Goal: Task Accomplishment & Management: Manage account settings

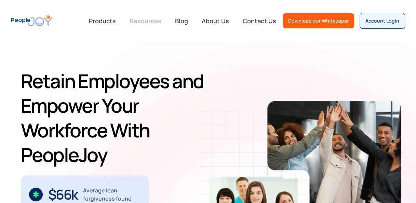
click at [152, 23] on link "Resources" at bounding box center [145, 20] width 40 height 15
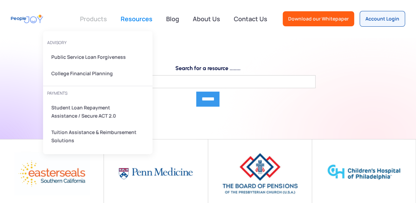
click at [94, 18] on link at bounding box center [93, 19] width 35 height 14
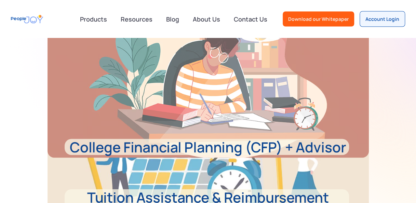
scroll to position [591, 0]
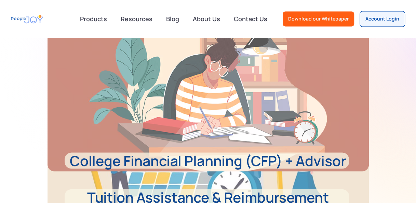
click at [415, 5] on div "Products advisory Public Service Loan Forgiveness College Financial Planning PA…" at bounding box center [208, 19] width 416 height 38
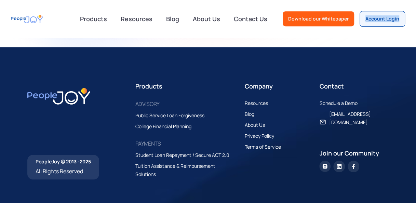
scroll to position [1418, 0]
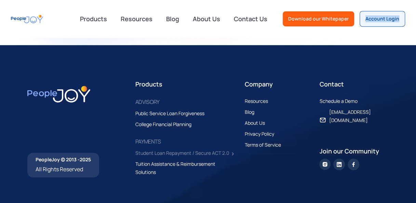
click at [188, 149] on div "Student Loan Repayment / Secure ACT 2.0" at bounding box center [182, 153] width 94 height 8
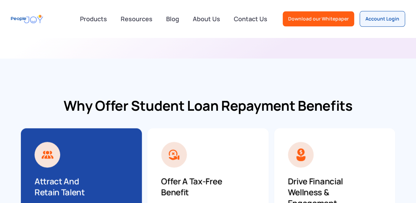
scroll to position [177, 0]
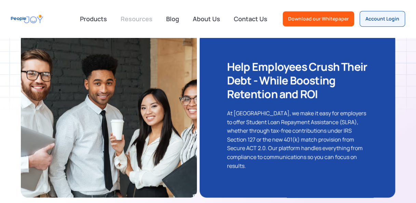
click at [143, 20] on link "Resources" at bounding box center [137, 18] width 40 height 15
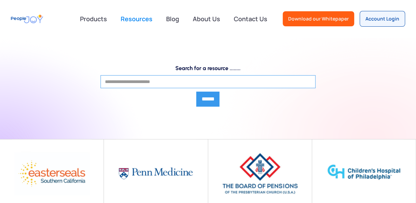
click at [166, 84] on input "Search for a resource ........" at bounding box center [207, 81] width 215 height 13
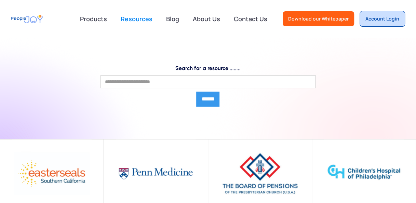
click at [380, 17] on div "Account Login" at bounding box center [382, 18] width 34 height 7
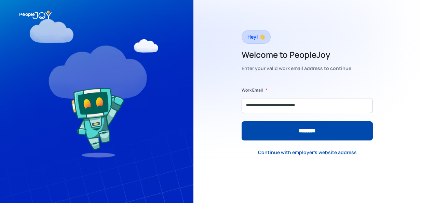
type input "**********"
click at [242, 121] on input "********" at bounding box center [307, 130] width 131 height 19
